Goal: Find specific page/section: Find specific page/section

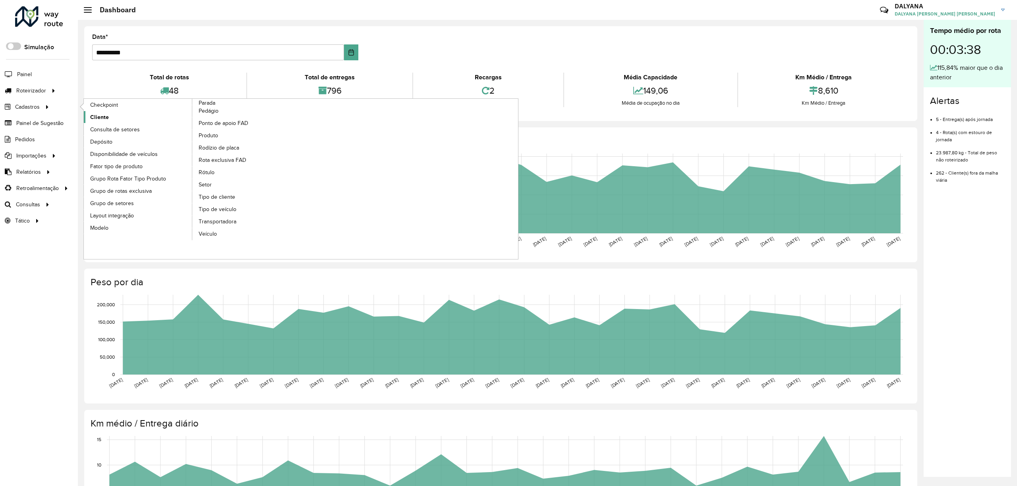
click at [108, 120] on link "Cliente" at bounding box center [138, 117] width 109 height 12
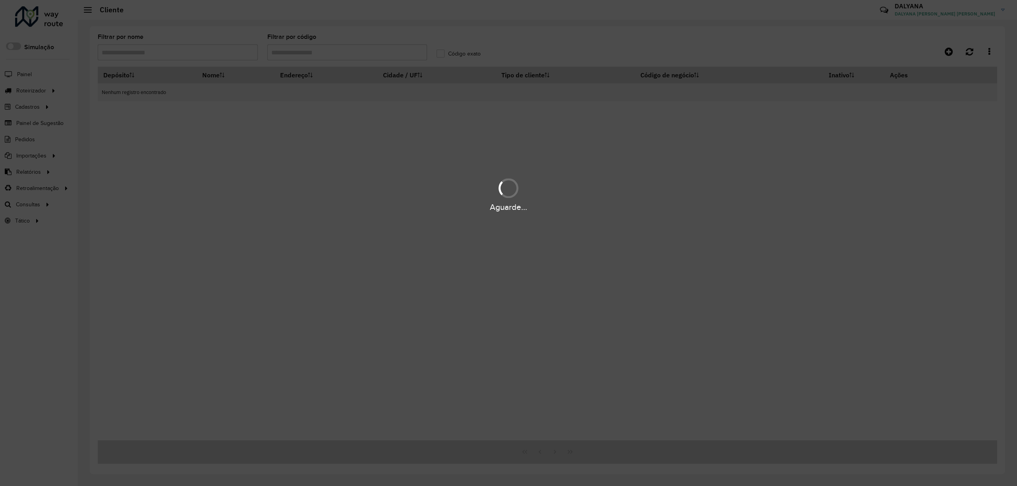
click at [304, 57] on div "Aguarde..." at bounding box center [508, 243] width 1017 height 486
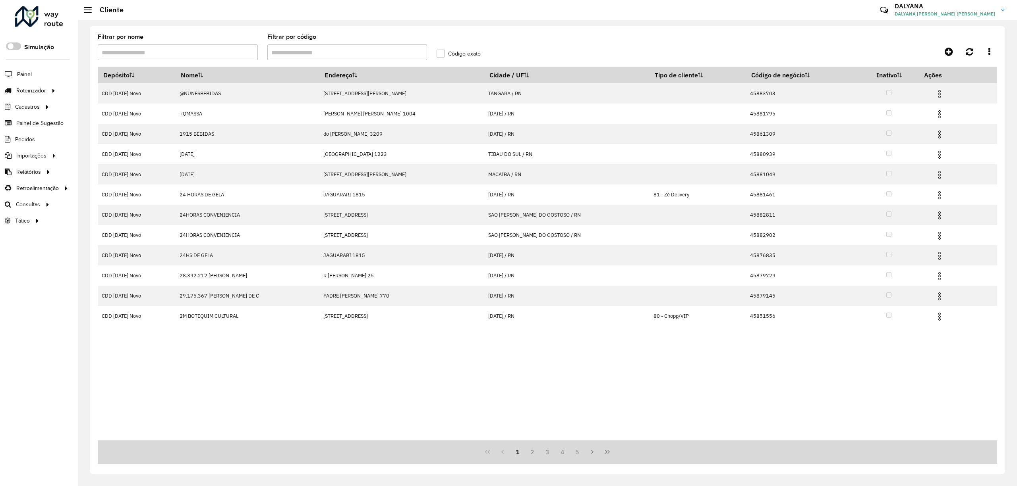
click at [293, 51] on input "Filtrar por código" at bounding box center [347, 52] width 160 height 16
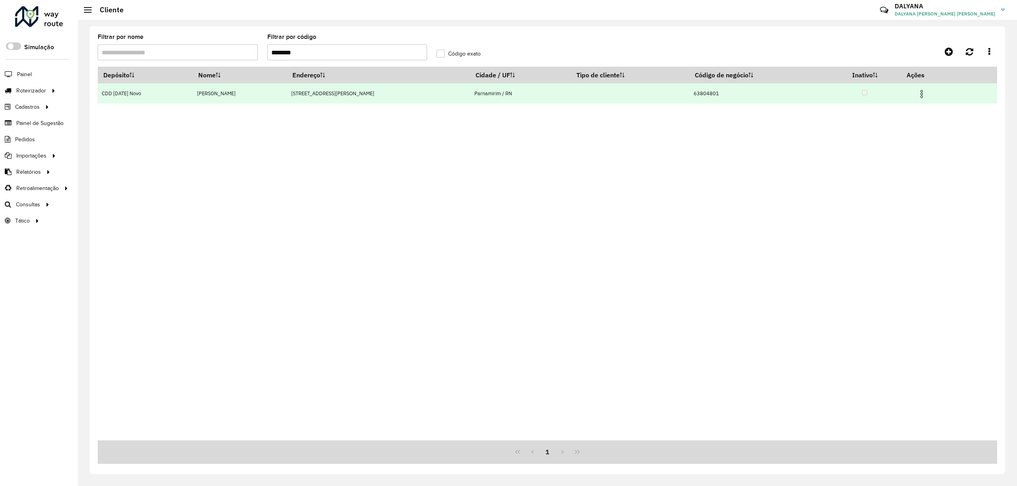
type input "********"
click at [923, 93] on img at bounding box center [921, 94] width 10 height 10
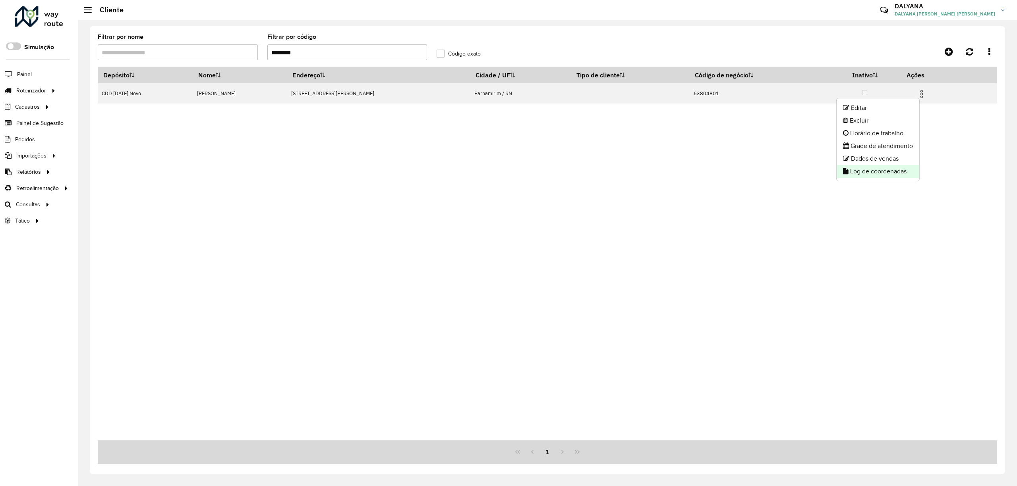
click at [879, 168] on li "Log de coordenadas" at bounding box center [877, 171] width 83 height 13
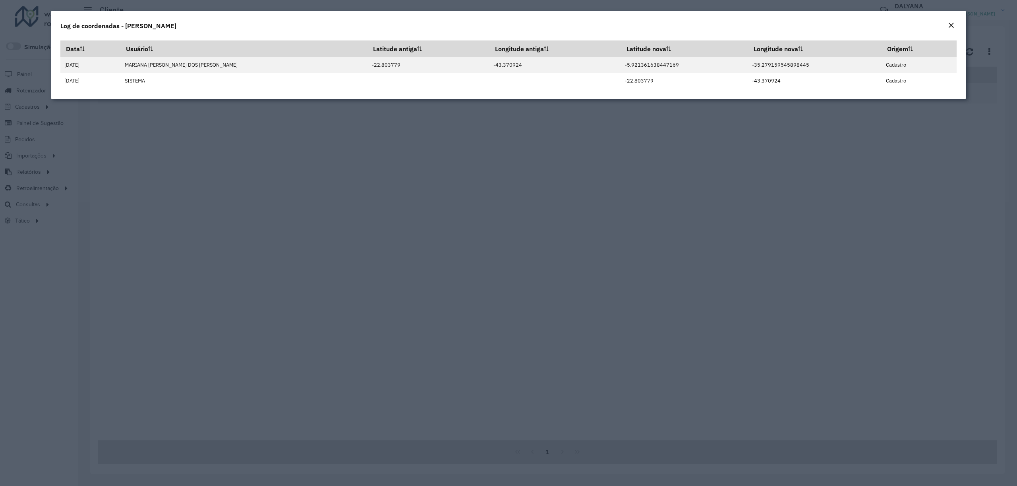
click at [950, 25] on em "Close" at bounding box center [950, 25] width 6 height 6
